Goal: Transaction & Acquisition: Purchase product/service

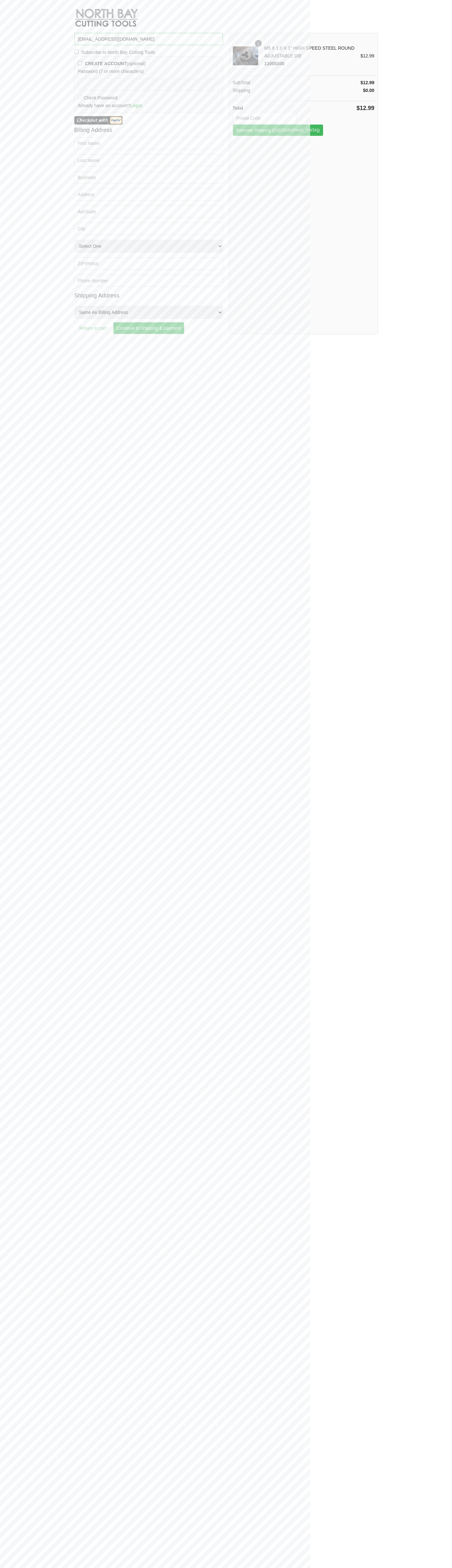
type input "[EMAIL_ADDRESS][DOMAIN_NAME]"
type input "48104"
type button "Estimate Shipping"
type input "[PERSON_NAME]"
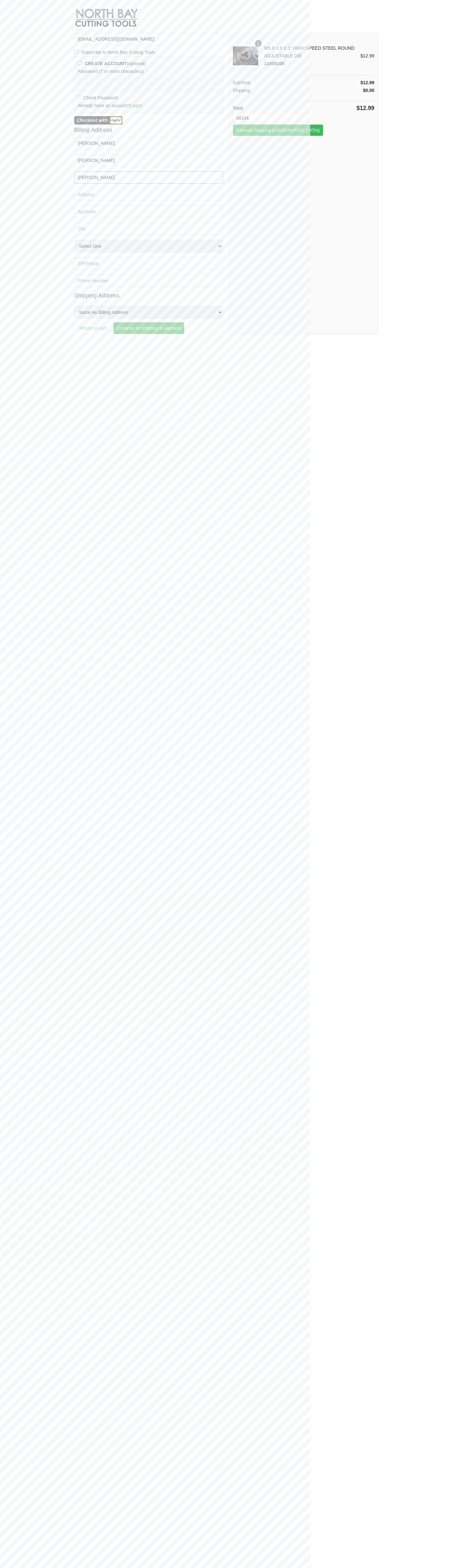
type input "[PERSON_NAME]"
type input "[STREET_ADDRESS][GEOGRAPHIC_DATA][PERSON_NAME]"
type input "First floor"
type input "[PERSON_NAME][GEOGRAPHIC_DATA]"
select select "MI"
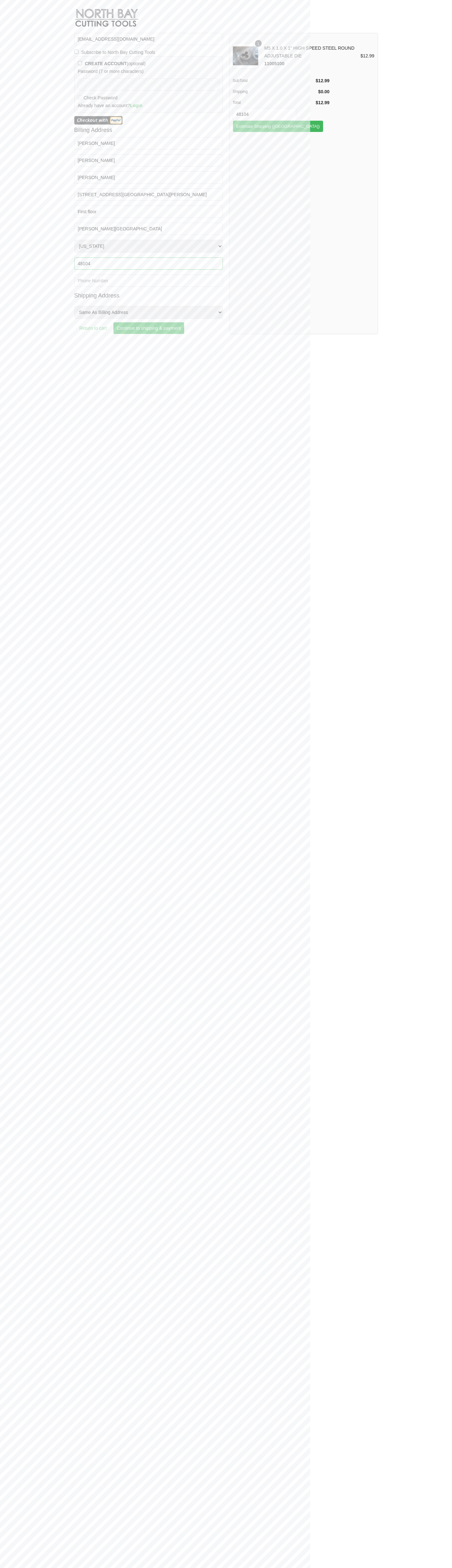
type input "48104"
type input "6502530000"
click at [150, 328] on input "Continue to shipping & payment" at bounding box center [149, 328] width 71 height 12
type input "[EMAIL_ADDRESS][DOMAIN_NAME]"
type input "48104"
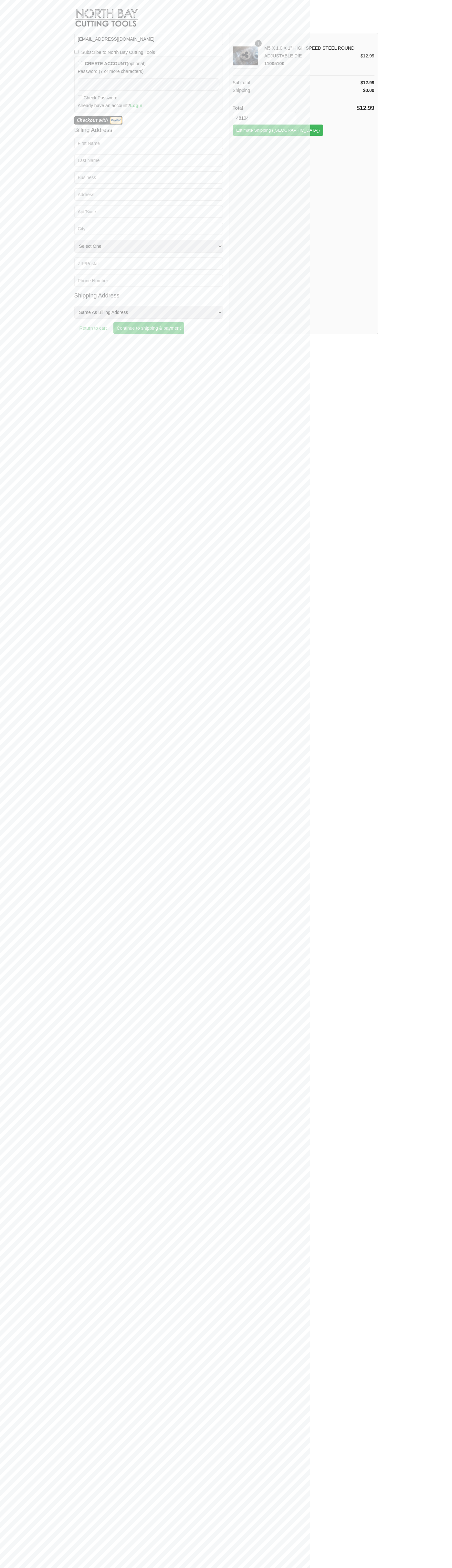
type button "Estimate Shipping"
type input "[PERSON_NAME]"
type input "[STREET_ADDRESS][GEOGRAPHIC_DATA][PERSON_NAME]"
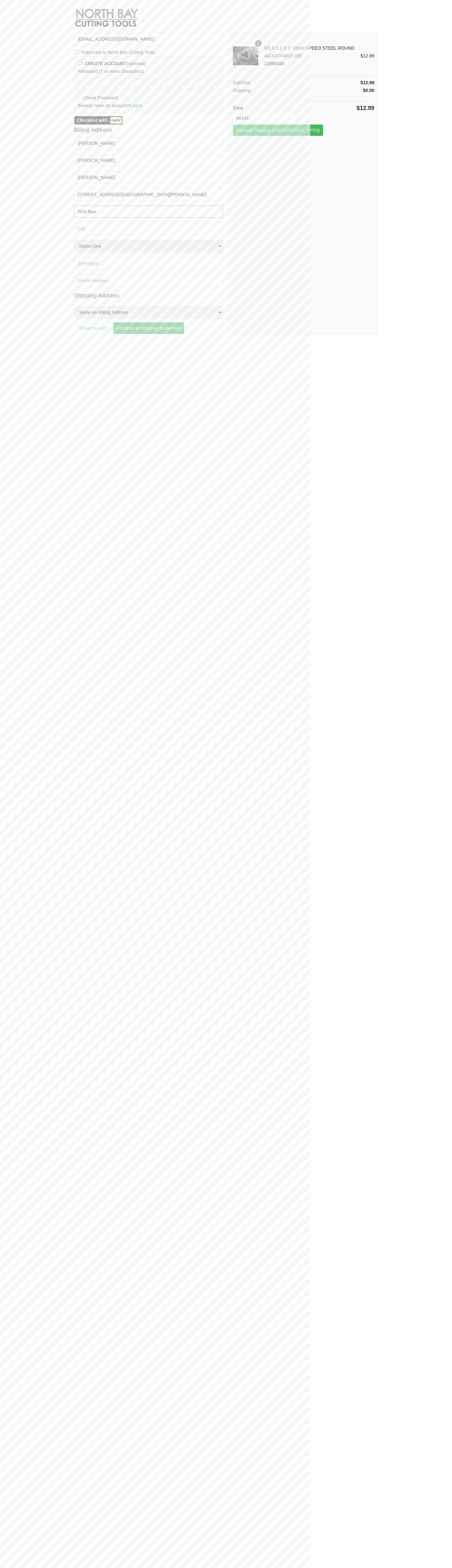
type input "First floor"
type input "[PERSON_NAME][GEOGRAPHIC_DATA]"
select select "MI"
type input "48104"
type input "6502530000"
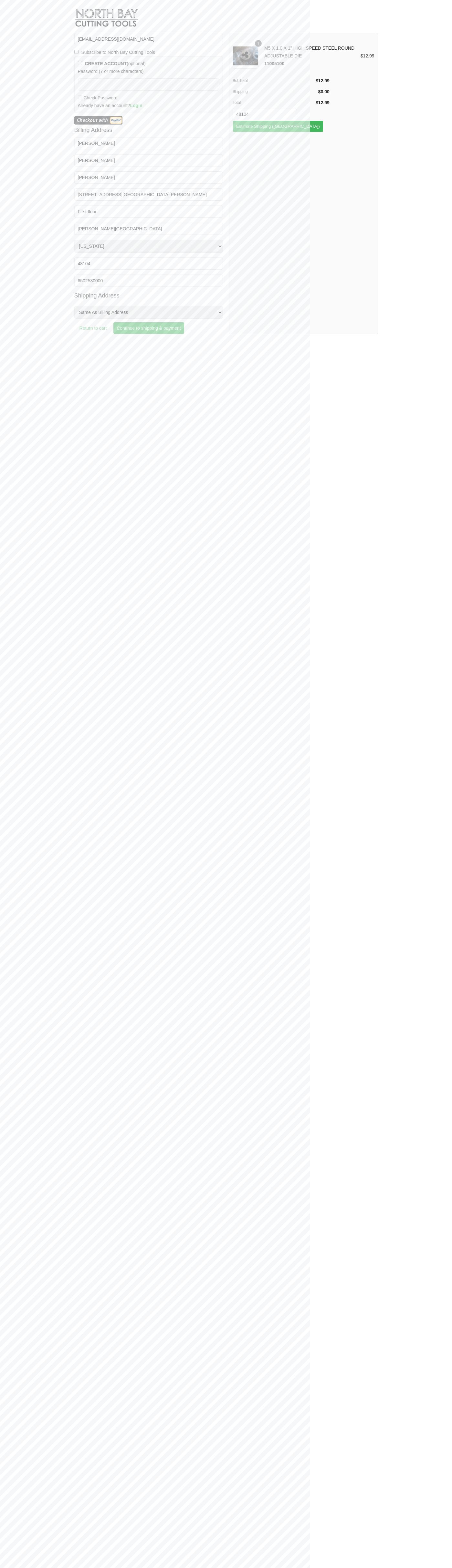
click at [98, 121] on img at bounding box center [98, 121] width 48 height 9
